Goal: Task Accomplishment & Management: Manage account settings

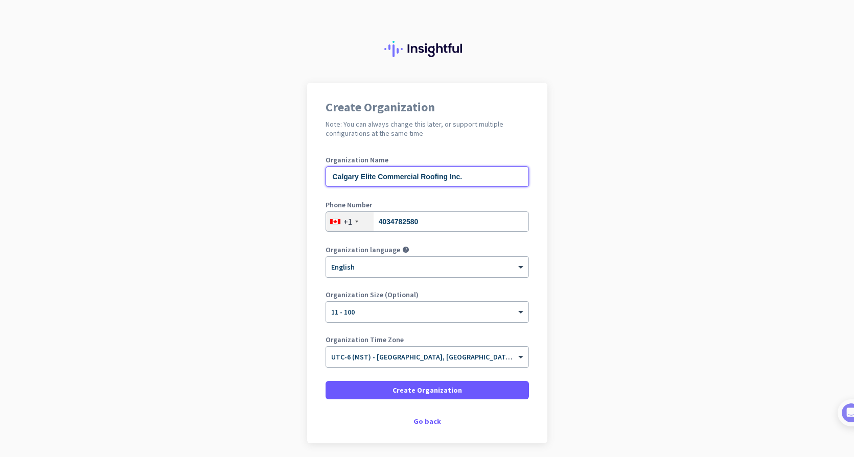
drag, startPoint x: 379, startPoint y: 177, endPoint x: 427, endPoint y: 196, distance: 51.3
click at [419, 178] on input "Calgary Elite Commercial Roofing Inc." at bounding box center [427, 177] width 203 height 20
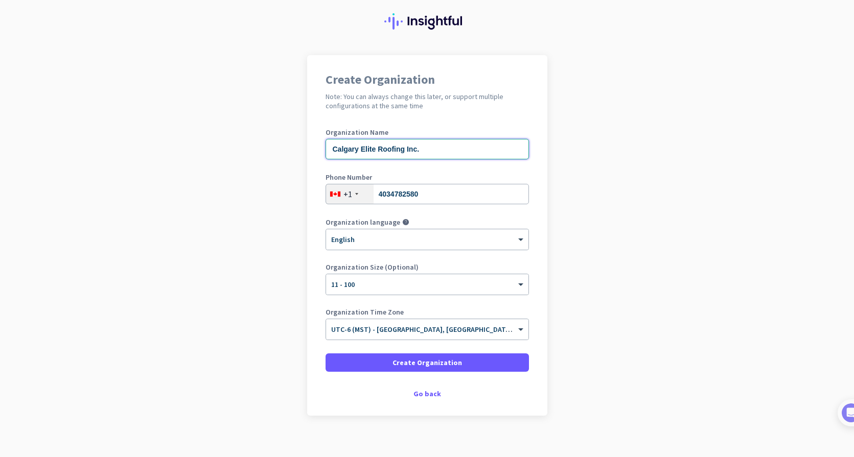
scroll to position [37, 0]
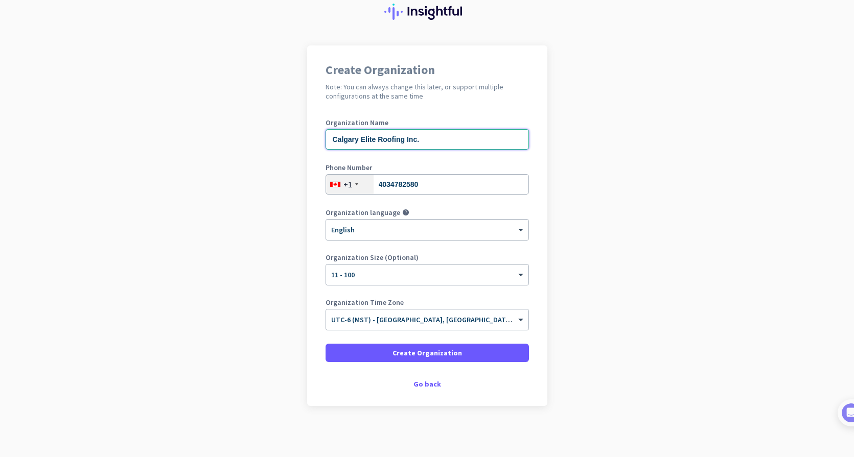
type input "Calgary Elite Roofing Inc."
click at [411, 350] on span "Create Organization" at bounding box center [428, 353] width 70 height 10
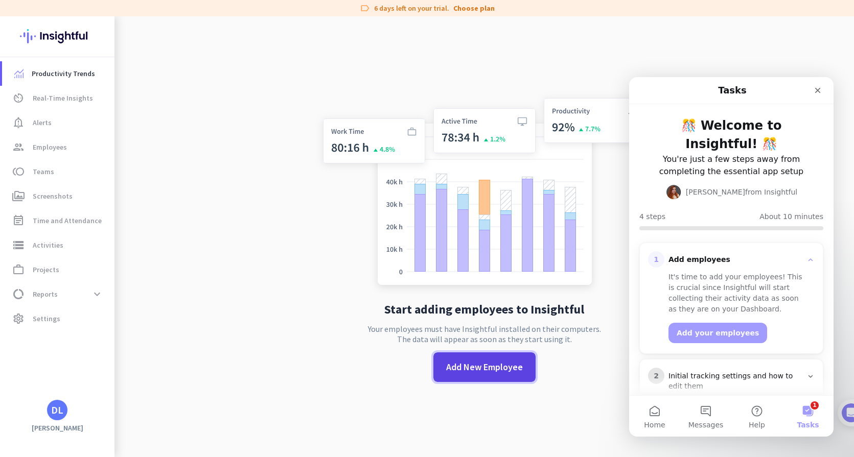
click at [479, 361] on span "Add New Employee" at bounding box center [484, 367] width 77 height 13
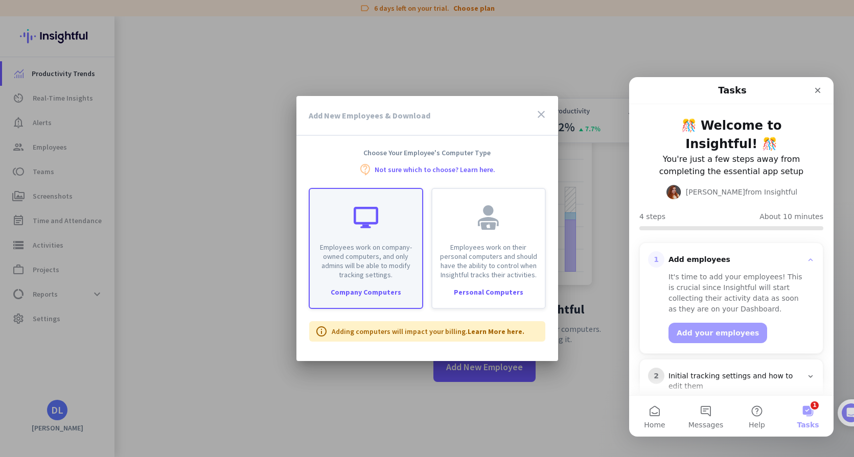
click at [366, 291] on div "Company Computers" at bounding box center [366, 292] width 112 height 7
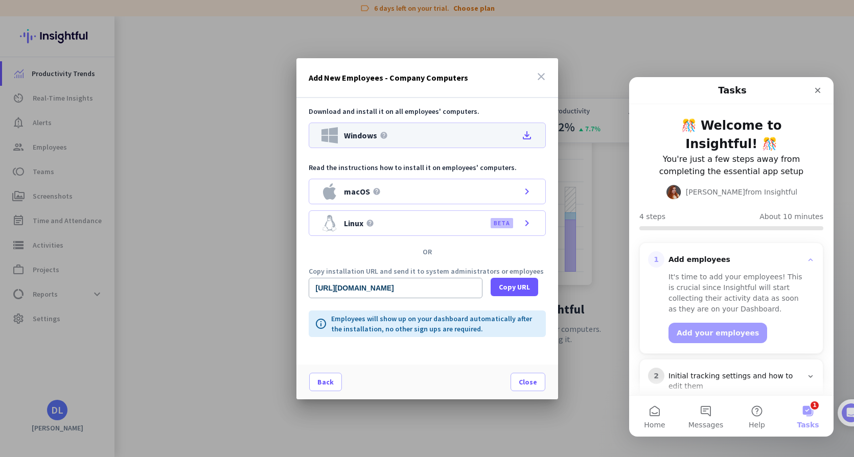
click at [438, 139] on div "Windows help file_download" at bounding box center [427, 136] width 237 height 26
click at [530, 385] on span "Close" at bounding box center [528, 382] width 18 height 10
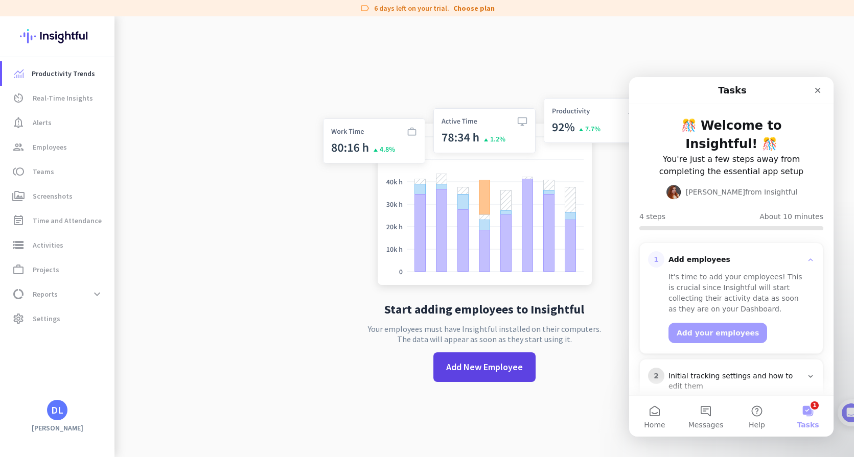
scroll to position [16, 0]
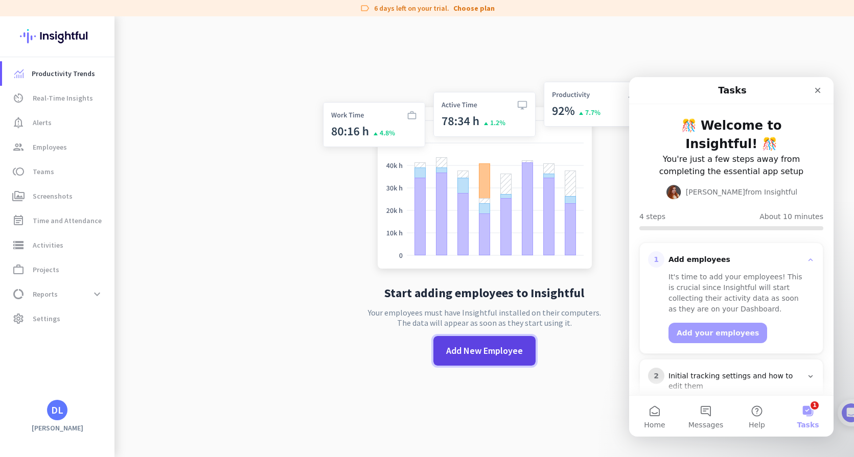
click at [481, 353] on span "Add New Employee" at bounding box center [484, 350] width 77 height 13
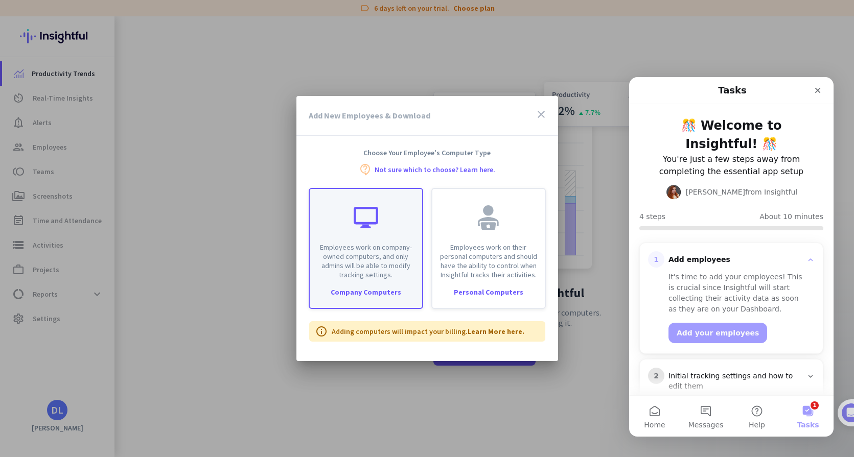
click at [395, 245] on p "Employees work on company-owned computers, and only admins will be able to modi…" at bounding box center [366, 261] width 100 height 37
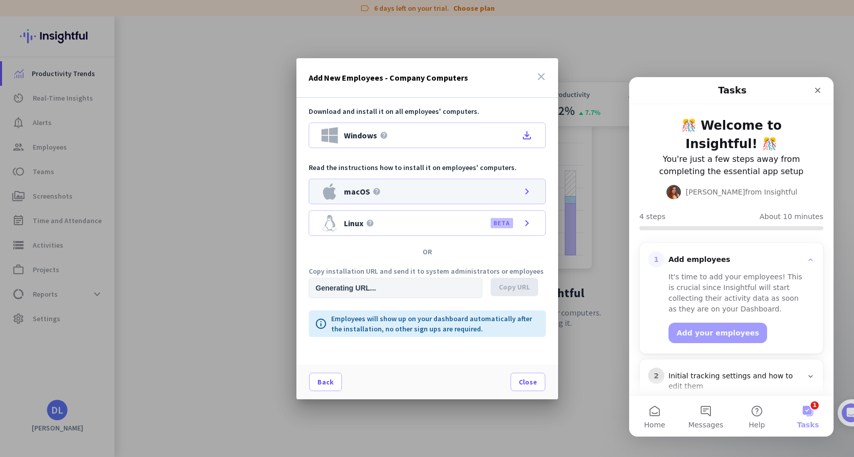
click at [512, 188] on div "macOS help chevron_right" at bounding box center [427, 192] width 237 height 26
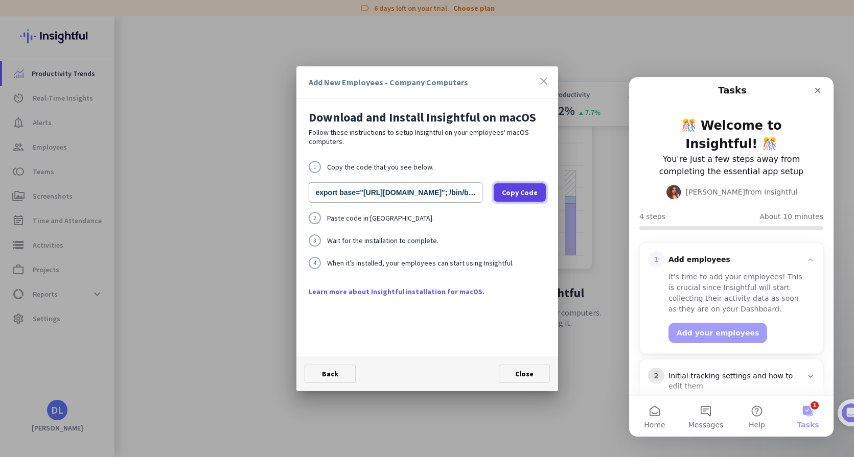
click at [514, 192] on span "Copy Code" at bounding box center [520, 193] width 36 height 10
click at [514, 374] on span at bounding box center [524, 374] width 50 height 25
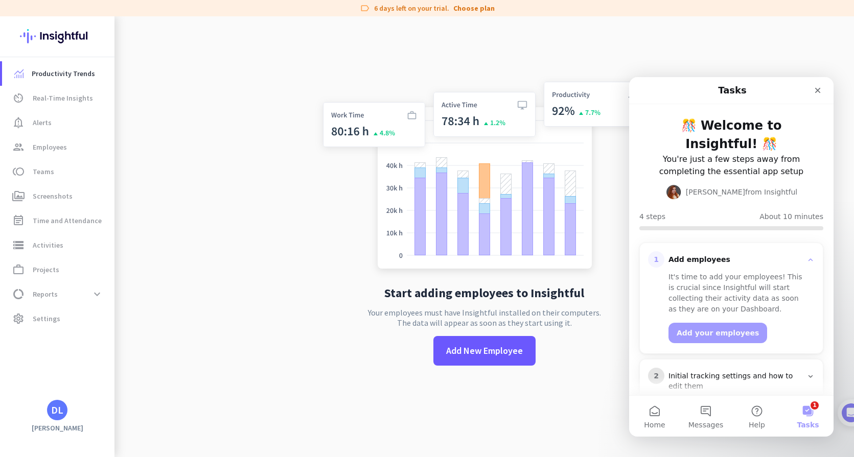
scroll to position [13, 0]
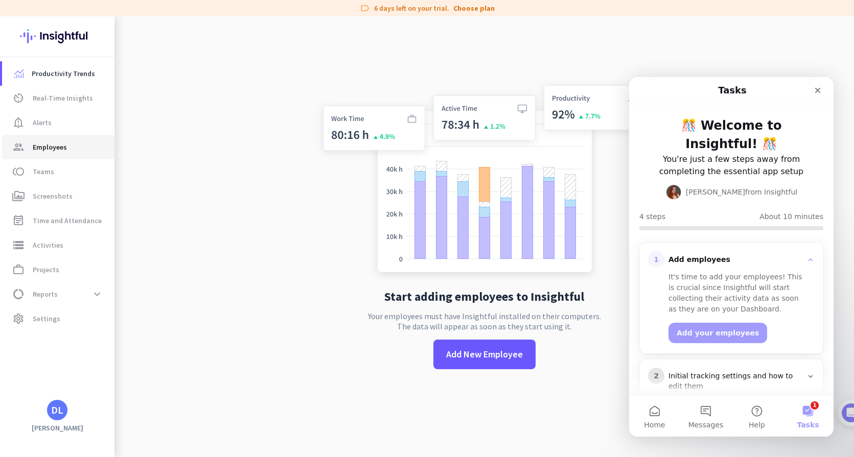
click at [68, 149] on span "group Employees" at bounding box center [58, 147] width 96 height 12
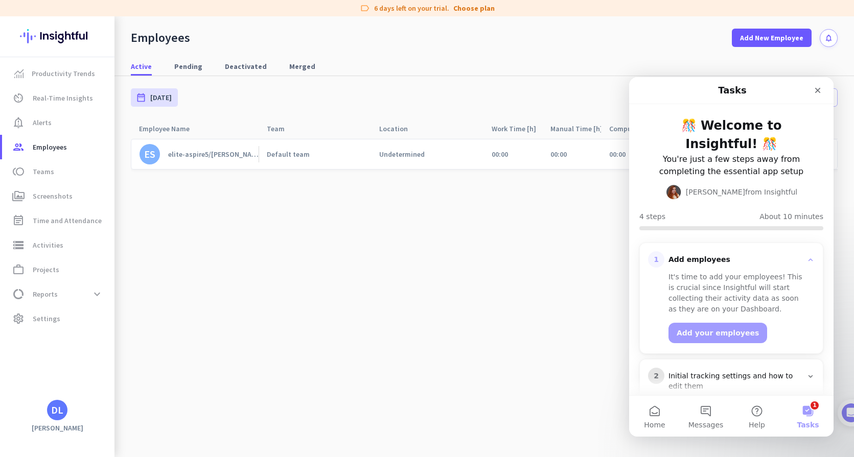
click at [222, 153] on div "elite-aspire5/[PERSON_NAME]" at bounding box center [213, 154] width 90 height 9
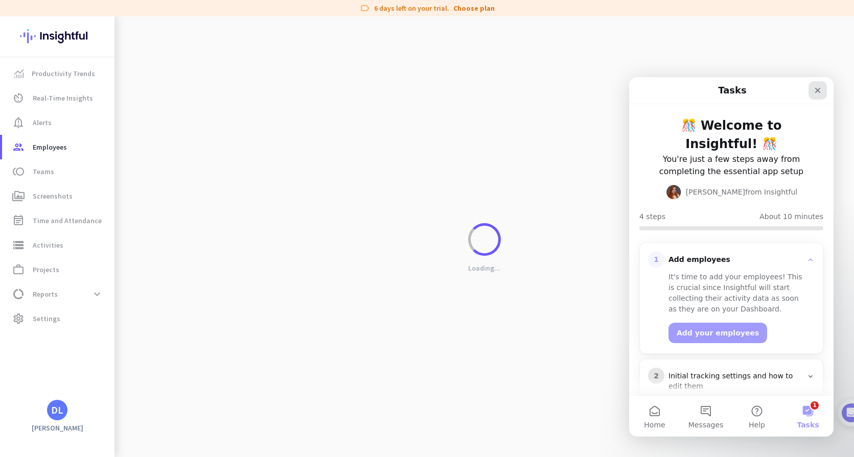
click at [817, 89] on icon "Close" at bounding box center [818, 91] width 6 height 6
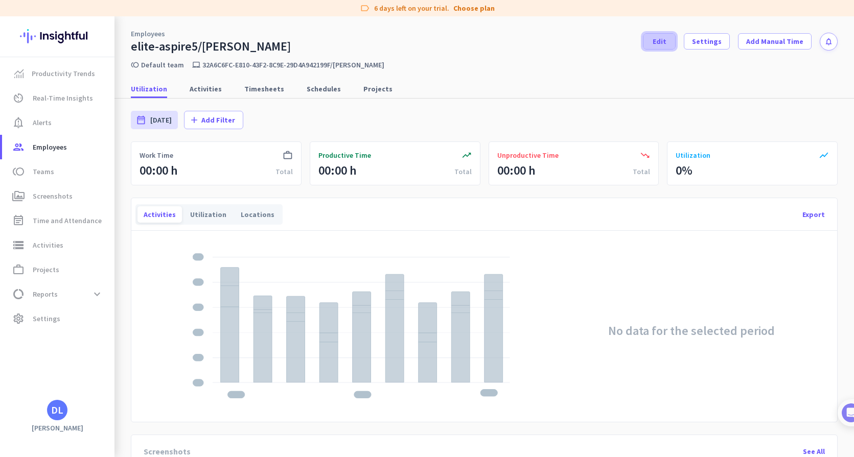
click at [666, 44] on span "Edit" at bounding box center [660, 41] width 14 height 10
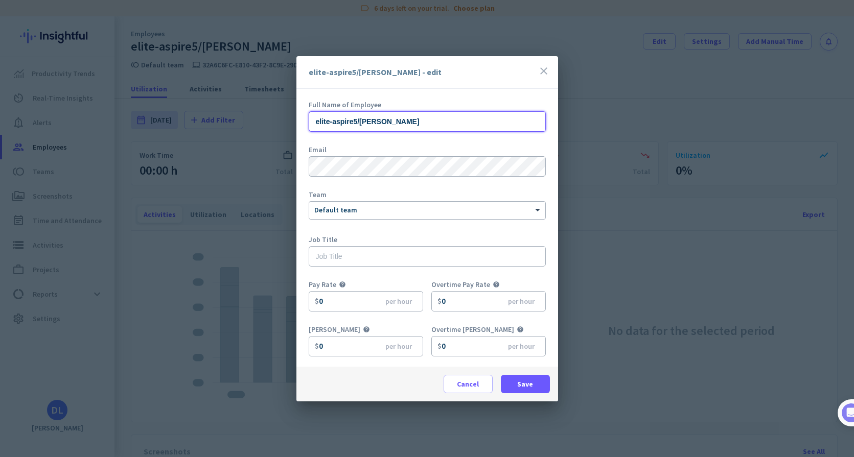
drag, startPoint x: 413, startPoint y: 121, endPoint x: 360, endPoint y: 123, distance: 53.2
click at [360, 123] on input "elite-aspire5/[PERSON_NAME]" at bounding box center [427, 121] width 237 height 20
paste input "[PERSON_NAME]"
drag, startPoint x: 373, startPoint y: 118, endPoint x: 379, endPoint y: 124, distance: 9.4
click at [373, 118] on input "[PERSON_NAME] elite-aspire5" at bounding box center [427, 121] width 237 height 20
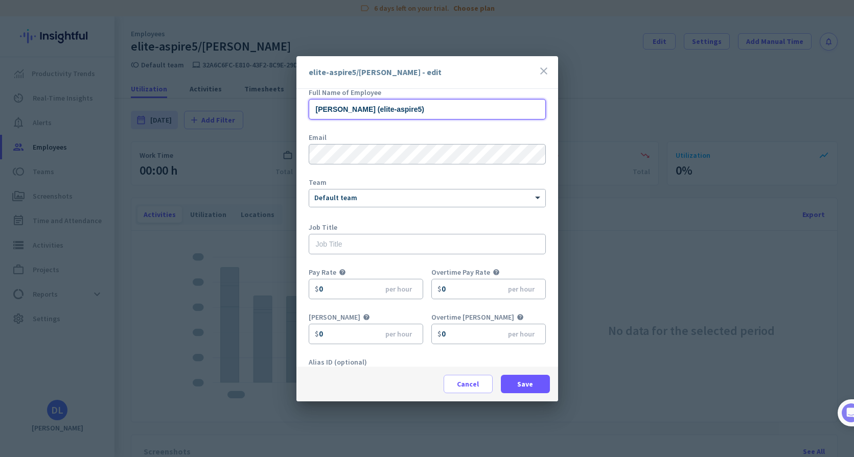
scroll to position [20, 0]
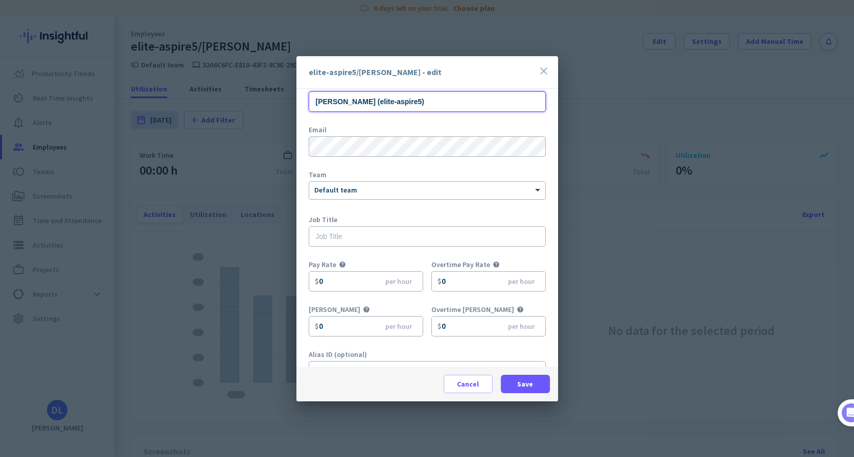
type input "[PERSON_NAME] (elite-aspire5)"
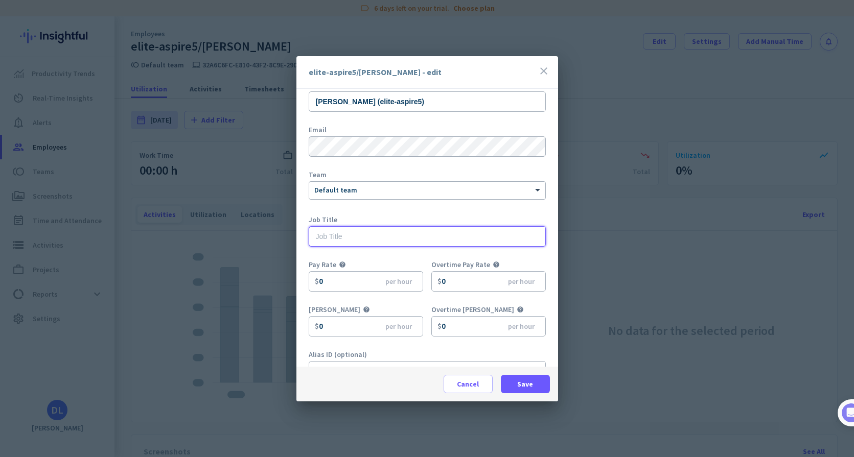
click at [368, 238] on input "text" at bounding box center [427, 236] width 237 height 20
type input "Commercial Estimator/Project Manager"
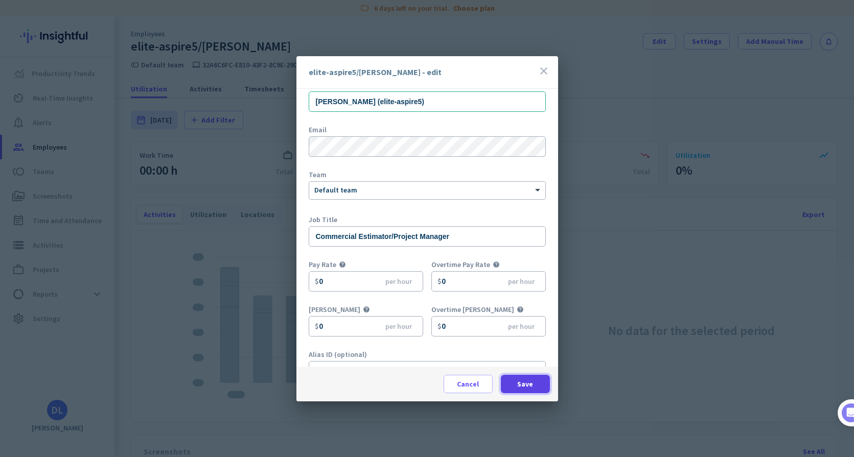
click at [520, 381] on span "Save" at bounding box center [525, 384] width 16 height 10
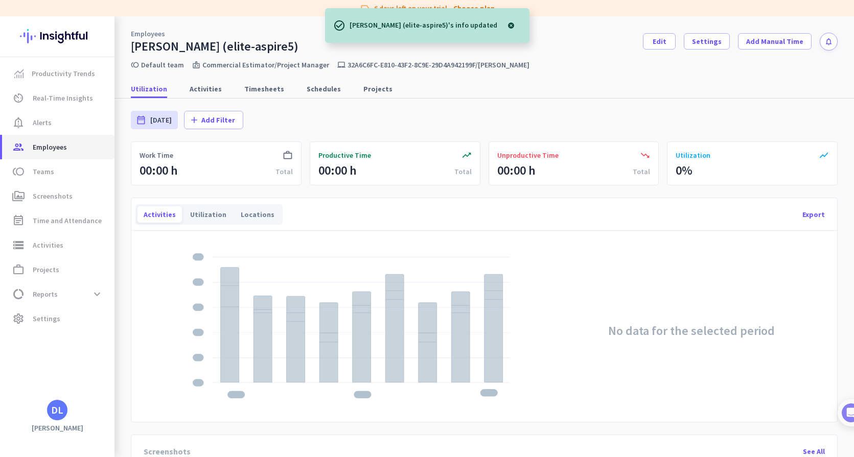
click at [50, 147] on span "Employees" at bounding box center [50, 147] width 34 height 12
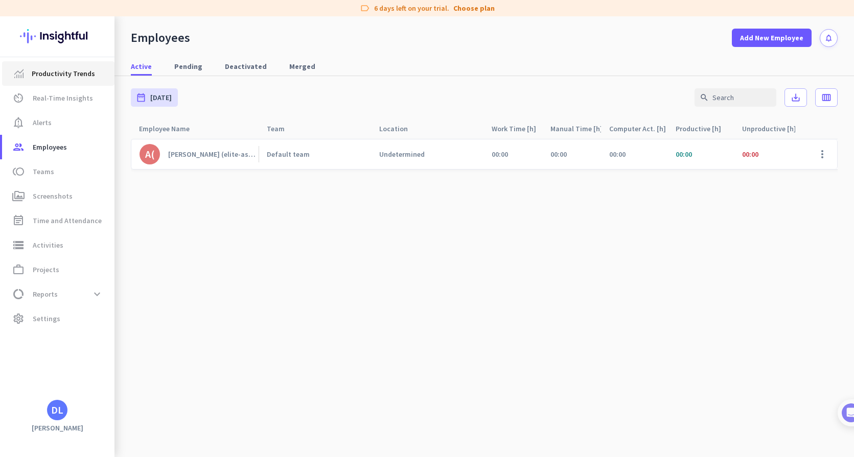
click at [56, 70] on span "Productivity Trends" at bounding box center [63, 73] width 63 height 12
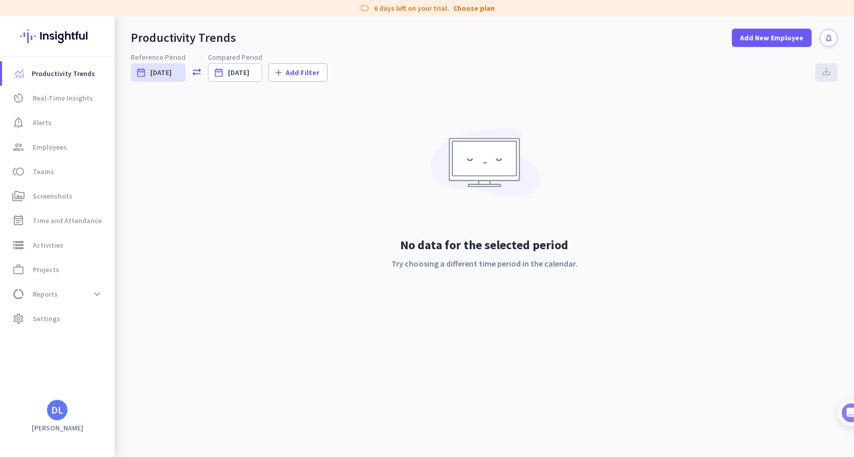
click at [68, 33] on img at bounding box center [57, 36] width 75 height 40
click at [63, 100] on span "Real-Time Insights" at bounding box center [63, 98] width 60 height 12
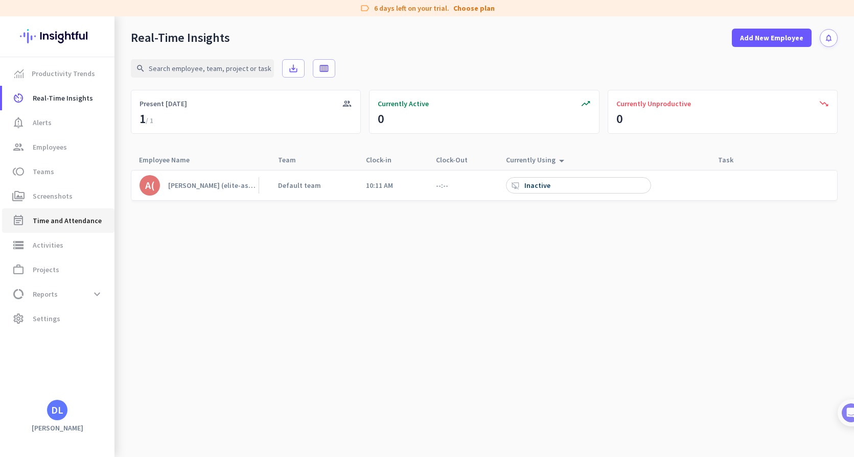
click at [63, 218] on span "Time and Attendance" at bounding box center [67, 221] width 69 height 12
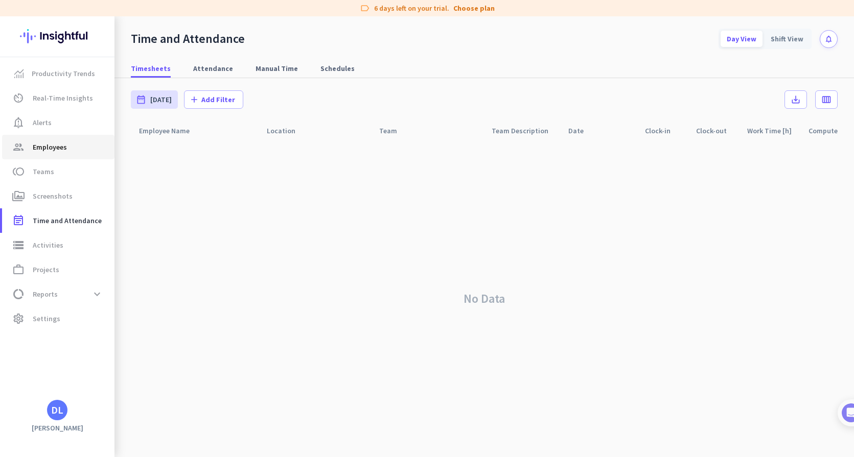
click at [59, 147] on span "Employees" at bounding box center [50, 147] width 34 height 12
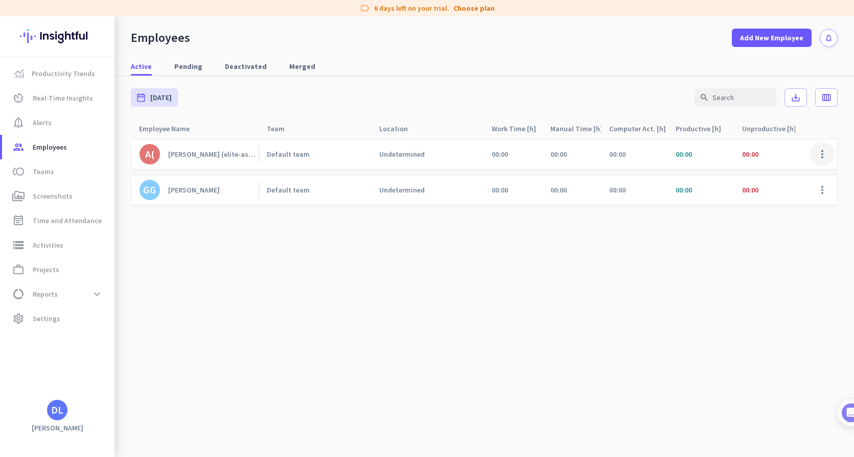
click at [821, 154] on span at bounding box center [822, 154] width 25 height 25
click at [821, 154] on div at bounding box center [427, 228] width 854 height 457
